Goal: Information Seeking & Learning: Learn about a topic

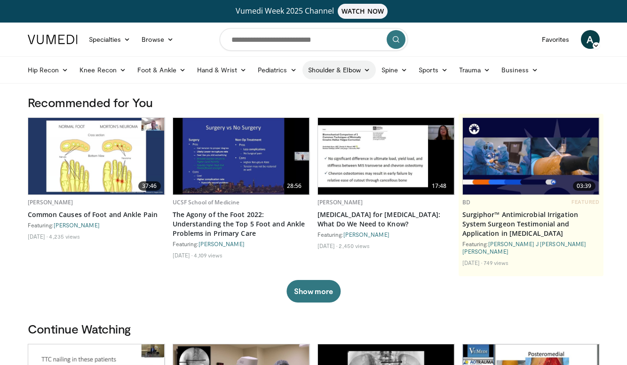
click at [361, 71] on link "Shoulder & Elbow" at bounding box center [338, 70] width 73 height 19
click at [290, 90] on link "Elbow" at bounding box center [320, 92] width 112 height 15
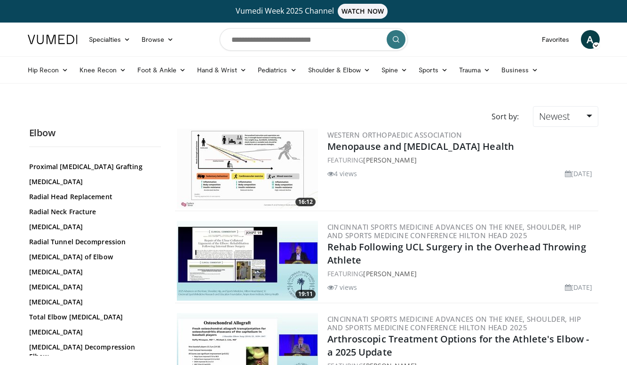
scroll to position [689, 0]
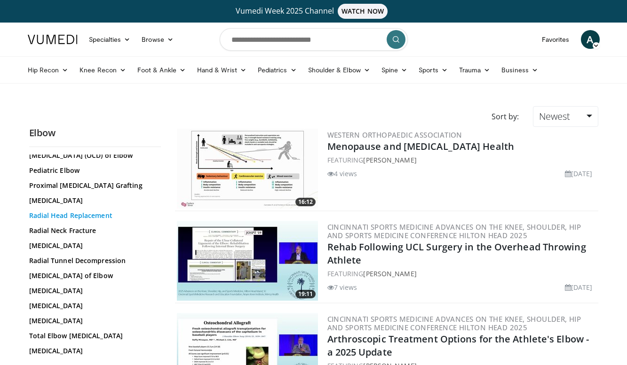
click at [80, 221] on link "Radial Head Replacement" at bounding box center [92, 215] width 127 height 9
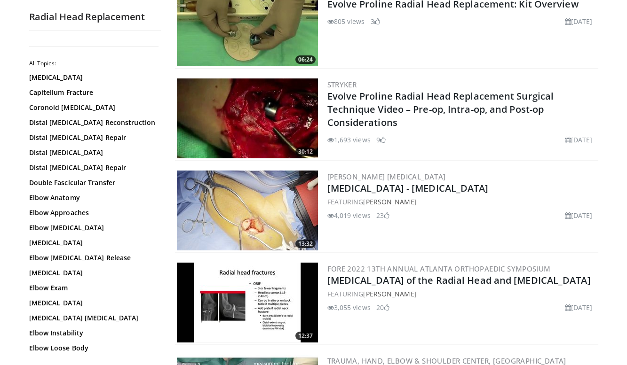
scroll to position [237, 0]
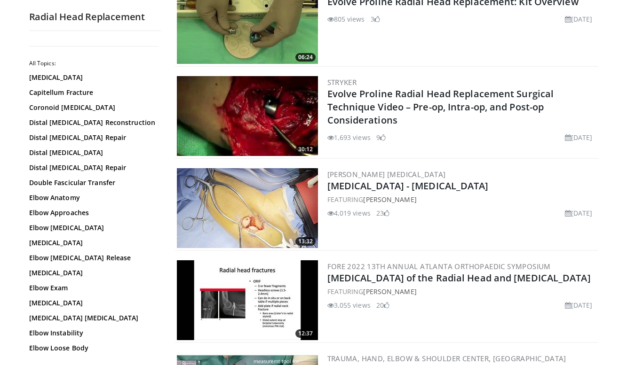
click at [253, 203] on img at bounding box center [247, 208] width 141 height 80
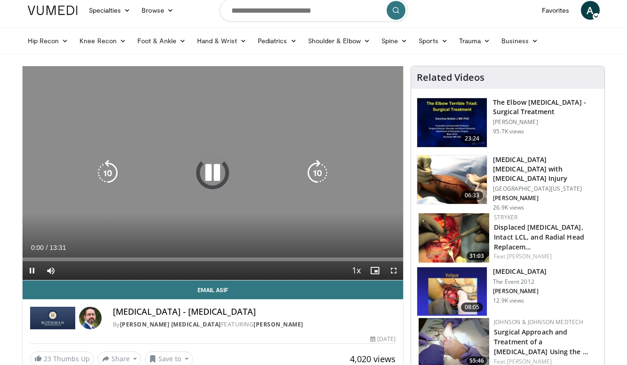
scroll to position [30, 0]
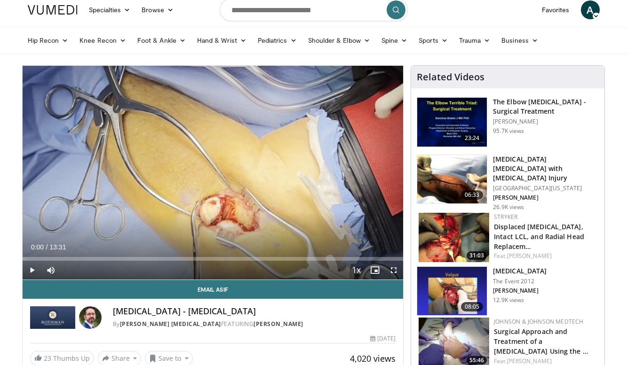
click at [33, 267] on span "Video Player" at bounding box center [32, 270] width 19 height 19
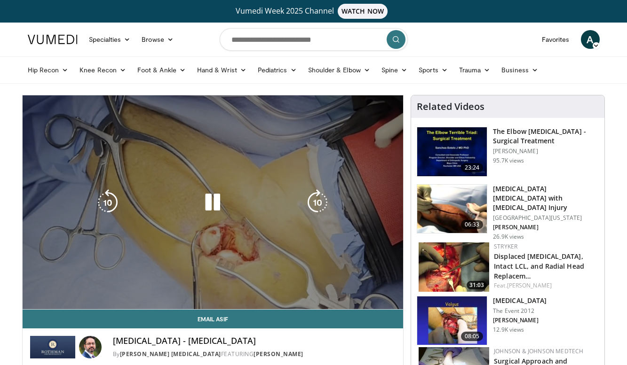
scroll to position [0, 0]
